Goal: Transaction & Acquisition: Subscribe to service/newsletter

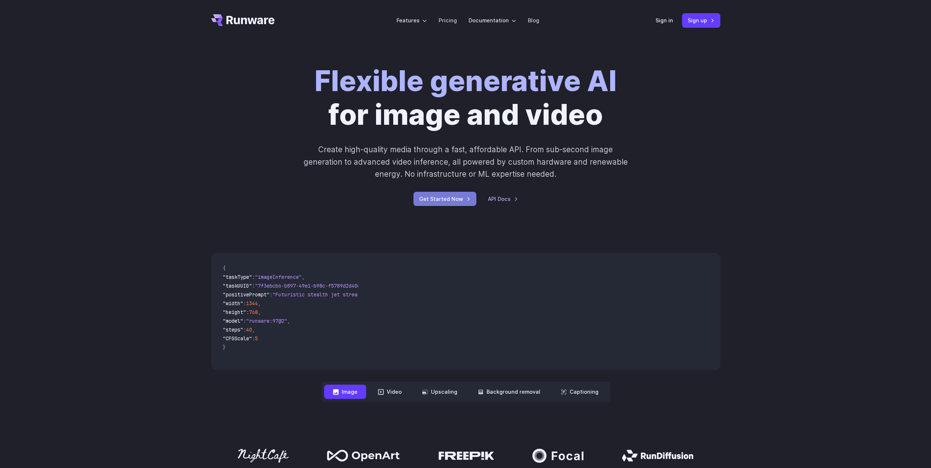
click at [434, 196] on link "Get Started Now" at bounding box center [444, 199] width 63 height 14
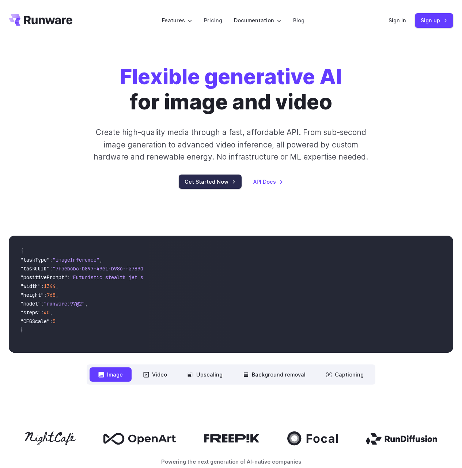
click at [227, 181] on link "Get Started Now" at bounding box center [210, 182] width 63 height 14
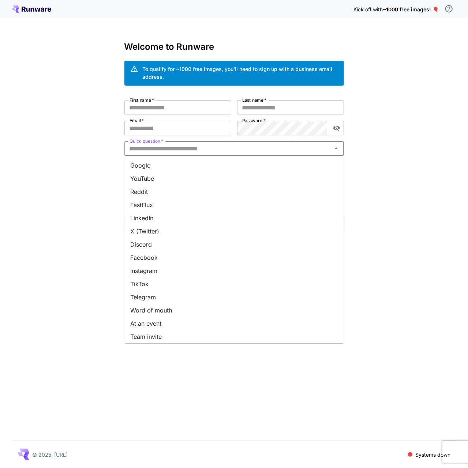
click at [213, 147] on input "Quick question   *" at bounding box center [228, 148] width 203 height 10
click at [153, 190] on li "Reddit" at bounding box center [233, 191] width 219 height 13
